Goal: Task Accomplishment & Management: Use online tool/utility

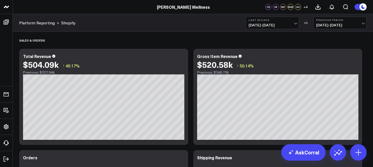
click at [293, 24] on span "[DATE] - [DATE]" at bounding box center [273, 25] width 48 height 4
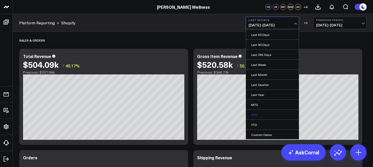
scroll to position [30, 0]
click at [265, 135] on link "Custom Dates" at bounding box center [272, 134] width 53 height 10
select select "8"
select select "2025"
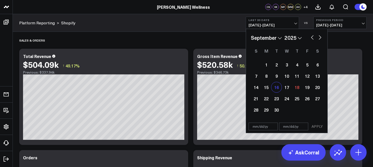
click at [277, 87] on div "16" at bounding box center [276, 87] width 10 height 10
type input "[DATE]"
select select "8"
select select "2025"
click at [296, 88] on div "18" at bounding box center [297, 87] width 10 height 10
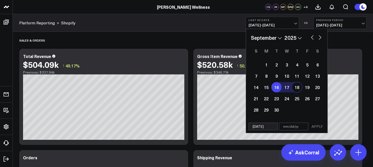
type input "[DATE]"
select select "8"
select select "2025"
click at [318, 125] on button "APPLY" at bounding box center [316, 126] width 15 height 8
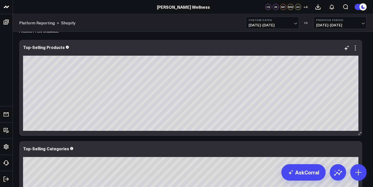
scroll to position [861, 0]
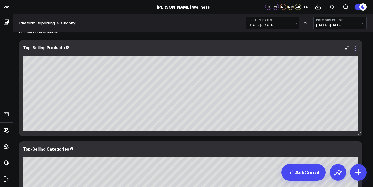
click at [355, 48] on icon at bounding box center [355, 48] width 1 height 1
click at [346, 49] on icon at bounding box center [346, 49] width 4 height 4
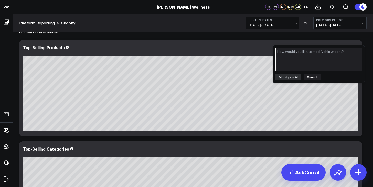
click at [317, 60] on textarea at bounding box center [318, 59] width 87 height 23
type textarea "s"
type textarea "w"
type textarea "label time periods on each bar"
click at [294, 78] on button "Modify via AI" at bounding box center [288, 76] width 26 height 7
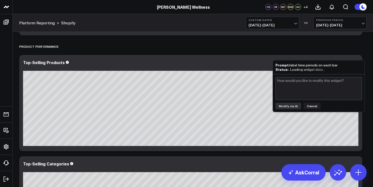
scroll to position [840, 0]
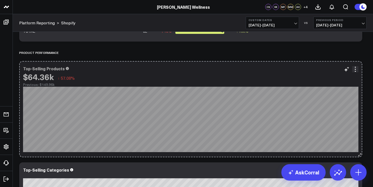
click at [359, 155] on icon at bounding box center [360, 155] width 4 height 4
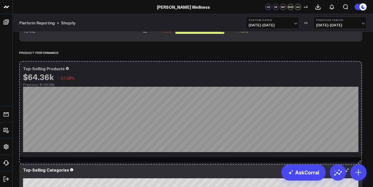
drag, startPoint x: 359, startPoint y: 155, endPoint x: 358, endPoint y: 163, distance: 7.4
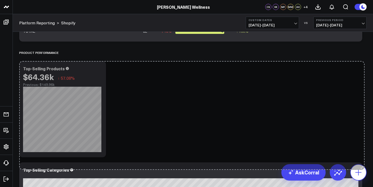
drag, startPoint x: 360, startPoint y: 156, endPoint x: 362, endPoint y: 169, distance: 13.0
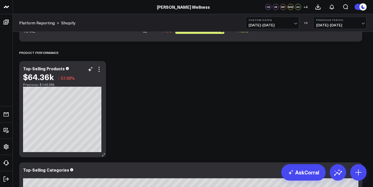
click at [102, 155] on icon at bounding box center [104, 155] width 4 height 4
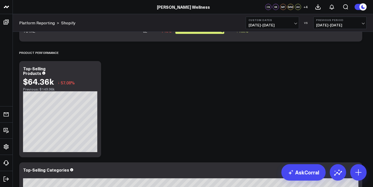
drag, startPoint x: 101, startPoint y: 155, endPoint x: 163, endPoint y: 151, distance: 61.6
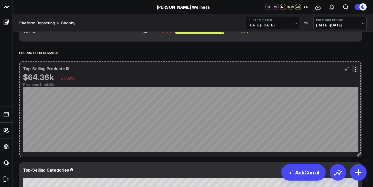
drag, startPoint x: 99, startPoint y: 155, endPoint x: 359, endPoint y: 139, distance: 260.0
click at [359, 139] on div "Top-Selling Products $64.36k ↓ 57.08% Previous: $149.96k Free SWW® Restore - Re…" at bounding box center [190, 109] width 343 height 96
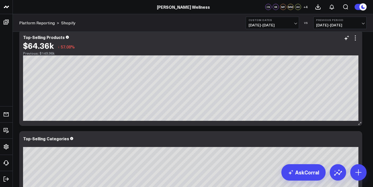
scroll to position [863, 0]
